Goal: Task Accomplishment & Management: Manage account settings

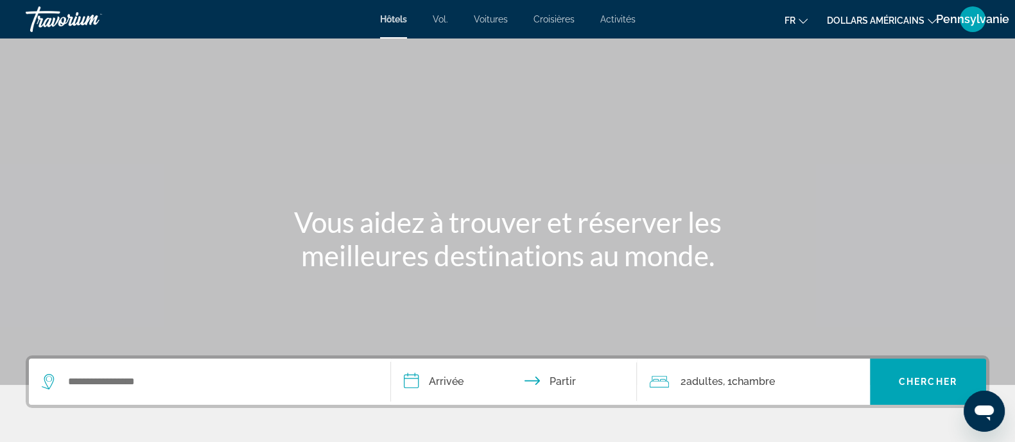
drag, startPoint x: 979, startPoint y: 19, endPoint x: 680, endPoint y: 27, distance: 299.3
click at [680, 27] on div "fr Anglais Espagnol Français italien Portugais russe dollars américains USD ($)…" at bounding box center [819, 19] width 342 height 27
click at [970, 28] on div "Pennsylvanie" at bounding box center [973, 19] width 26 height 26
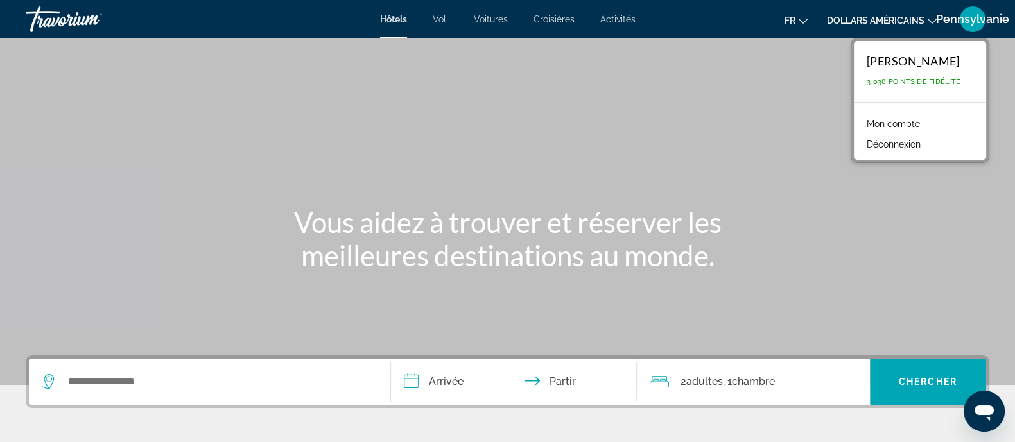
click at [924, 121] on link "Mon compte" at bounding box center [893, 124] width 66 height 17
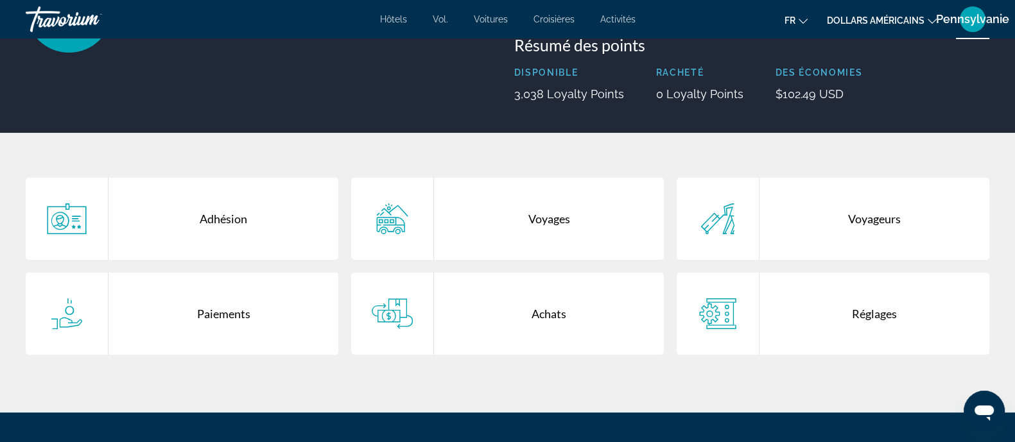
scroll to position [153, 0]
click at [568, 217] on div "Voyages" at bounding box center [549, 219] width 230 height 82
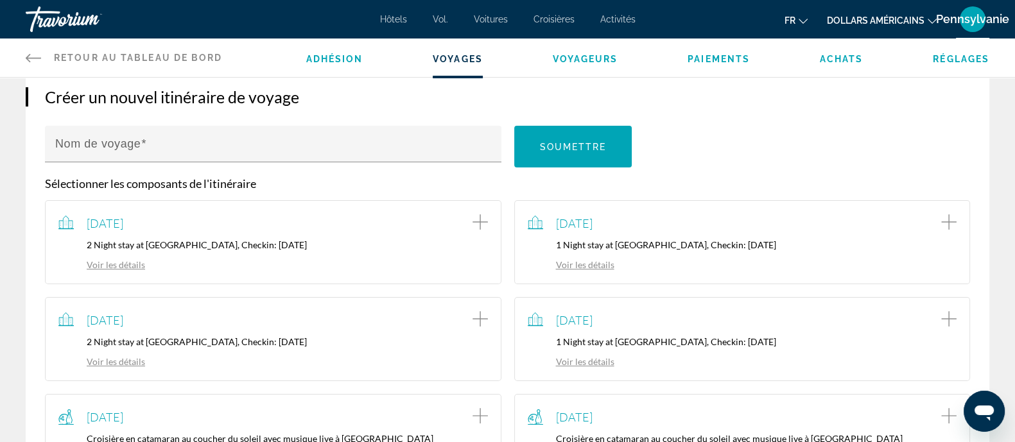
scroll to position [131, 0]
click at [859, 69] on div "Adhésion Voyages Voyageurs Paiements Achats Réglages" at bounding box center [648, 58] width 684 height 39
click at [851, 59] on span "Achats" at bounding box center [842, 59] width 44 height 10
